Goal: Complete application form

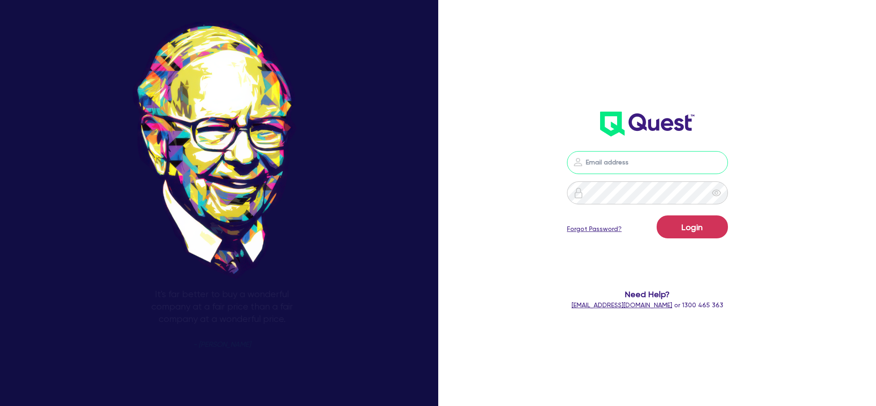
click at [617, 172] on input "email" at bounding box center [647, 162] width 161 height 23
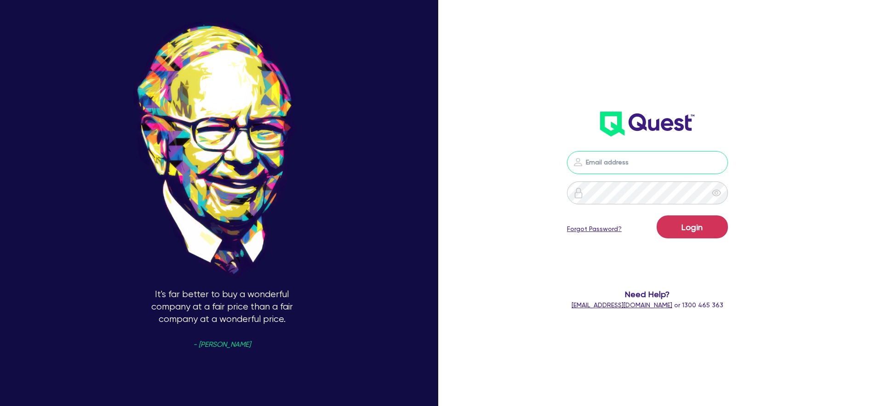
type input "[PERSON_NAME][EMAIL_ADDRESS][PERSON_NAME][DOMAIN_NAME]"
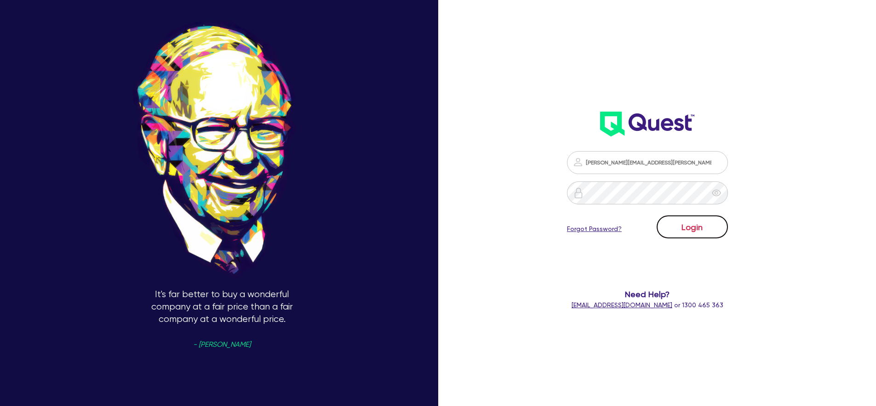
click at [696, 222] on button "Login" at bounding box center [692, 227] width 71 height 23
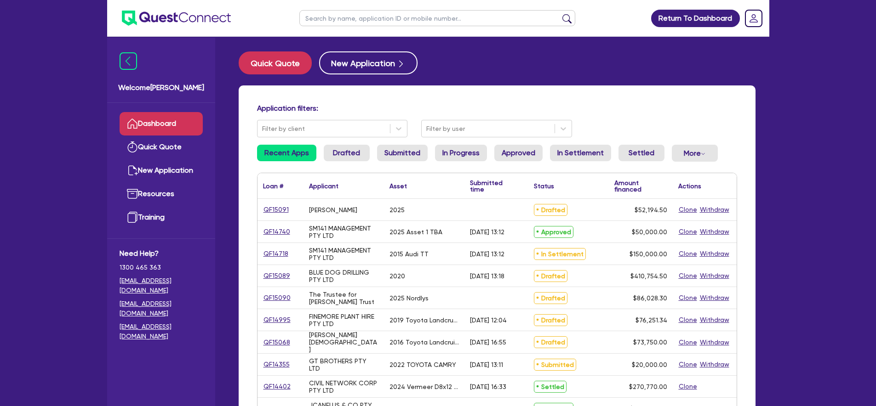
click at [282, 215] on div "QF15091" at bounding box center [280, 210] width 46 height 22
click at [282, 214] on link "QF15091" at bounding box center [276, 210] width 26 height 11
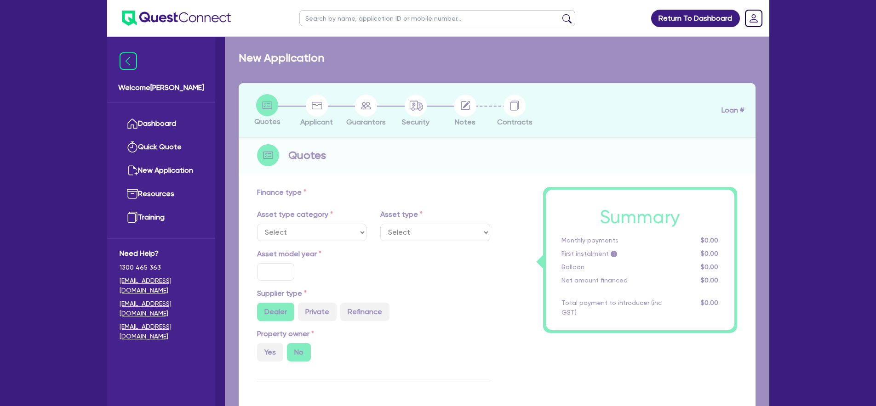
select select "CARS_AND_LIGHT_TRUCKS"
type input "2025"
radio input "true"
type input "50,000"
type input "8.99"
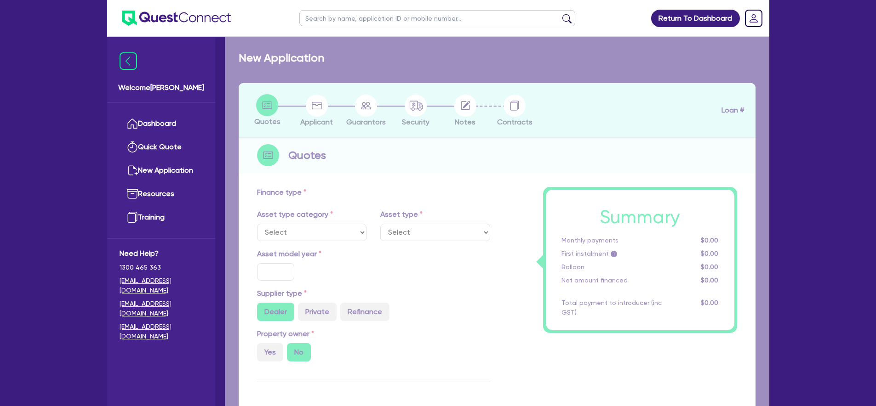
type input "1,400"
select select "PASSENGER_VEHICLES"
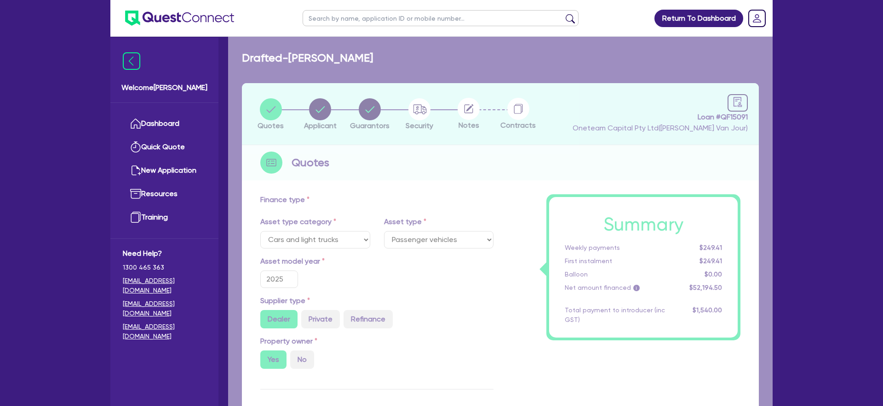
select select "CARS_AND_LIGHT_TRUCKS"
select select "PASSENGER_VEHICLES"
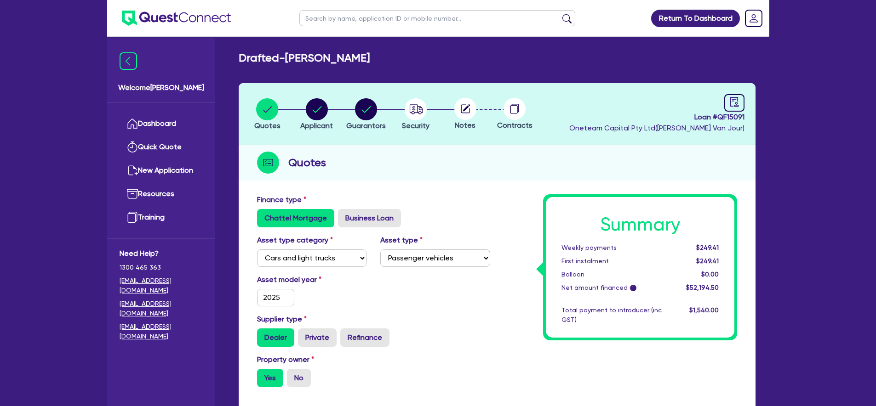
click at [732, 88] on header "Quotes Applicant Guarantors Security Notes Contracts Loan # QF15091 Oneteam Cap…" at bounding box center [497, 114] width 517 height 62
click at [731, 103] on icon "audit" at bounding box center [734, 102] width 10 height 10
select select "DRAFTED_NEW"
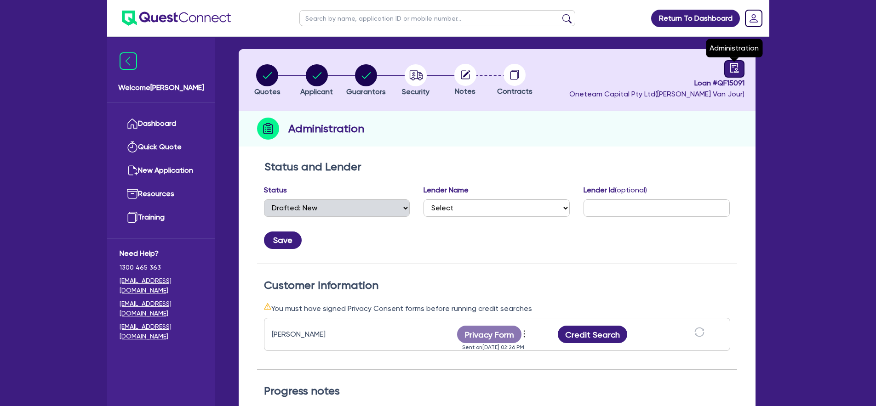
scroll to position [34, 0]
click at [811, 109] on div "Return To Dashboard Edit Profile Logout Welcome William Dashboard Quick Quote N…" at bounding box center [438, 298] width 876 height 665
